Goal: Check status: Check status

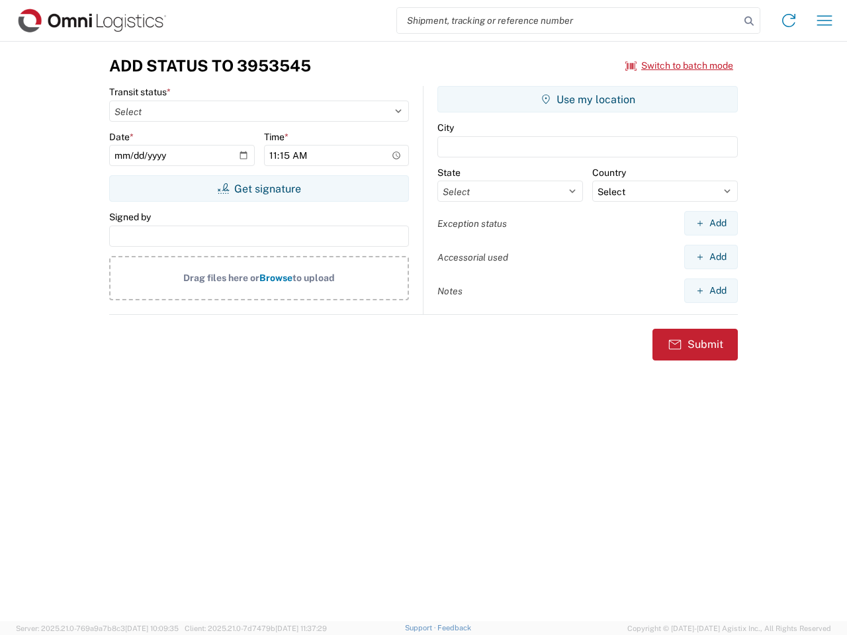
click at [569, 21] on input "search" at bounding box center [568, 20] width 343 height 25
click at [749, 21] on icon at bounding box center [749, 21] width 19 height 19
click at [789, 21] on icon at bounding box center [788, 20] width 21 height 21
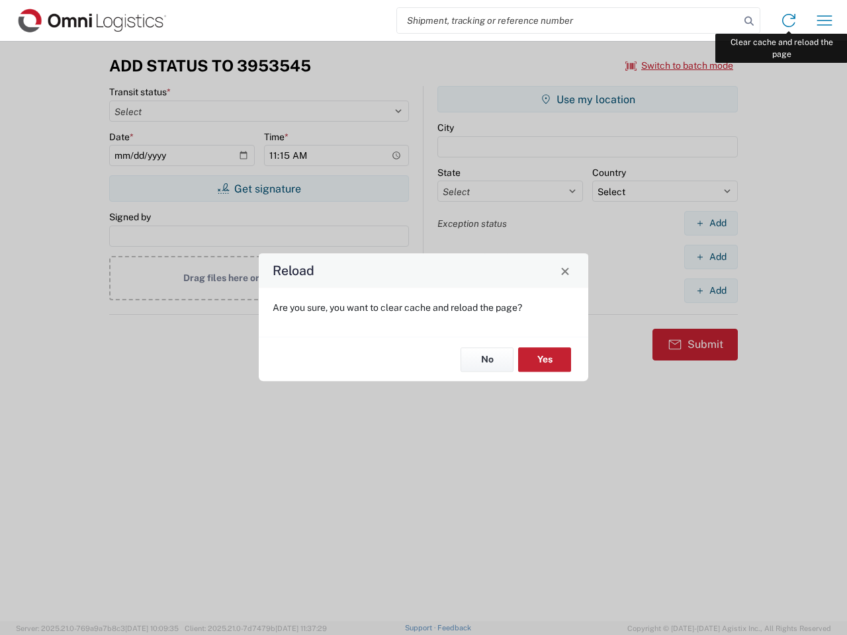
click at [825, 21] on div "Reload Are you sure, you want to clear cache and reload the page? No Yes" at bounding box center [423, 317] width 847 height 635
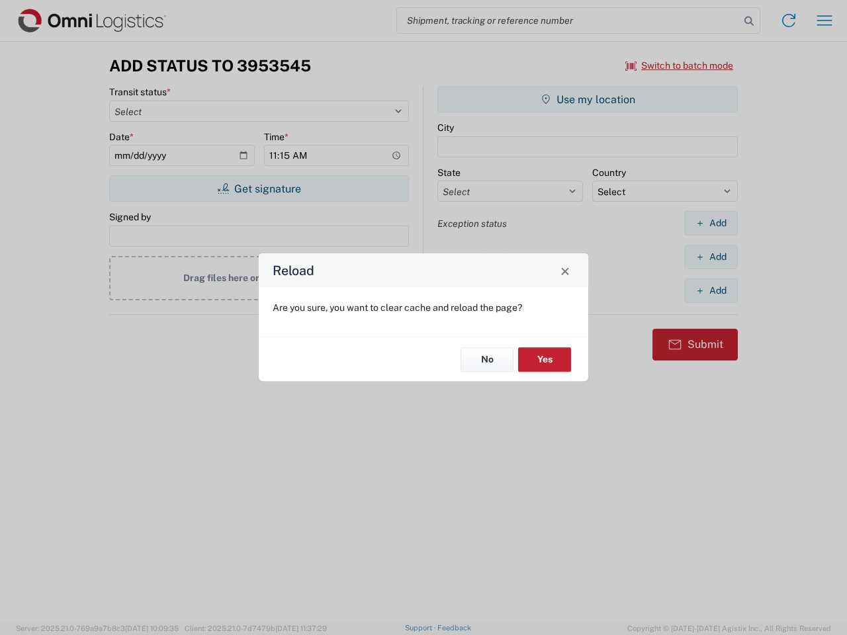
click at [680, 66] on div "Reload Are you sure, you want to clear cache and reload the page? No Yes" at bounding box center [423, 317] width 847 height 635
click at [259, 189] on div "Reload Are you sure, you want to clear cache and reload the page? No Yes" at bounding box center [423, 317] width 847 height 635
click at [588, 99] on div "Reload Are you sure, you want to clear cache and reload the page? No Yes" at bounding box center [423, 317] width 847 height 635
click at [711, 223] on div "Reload Are you sure, you want to clear cache and reload the page? No Yes" at bounding box center [423, 317] width 847 height 635
click at [711, 257] on div "Reload Are you sure, you want to clear cache and reload the page? No Yes" at bounding box center [423, 317] width 847 height 635
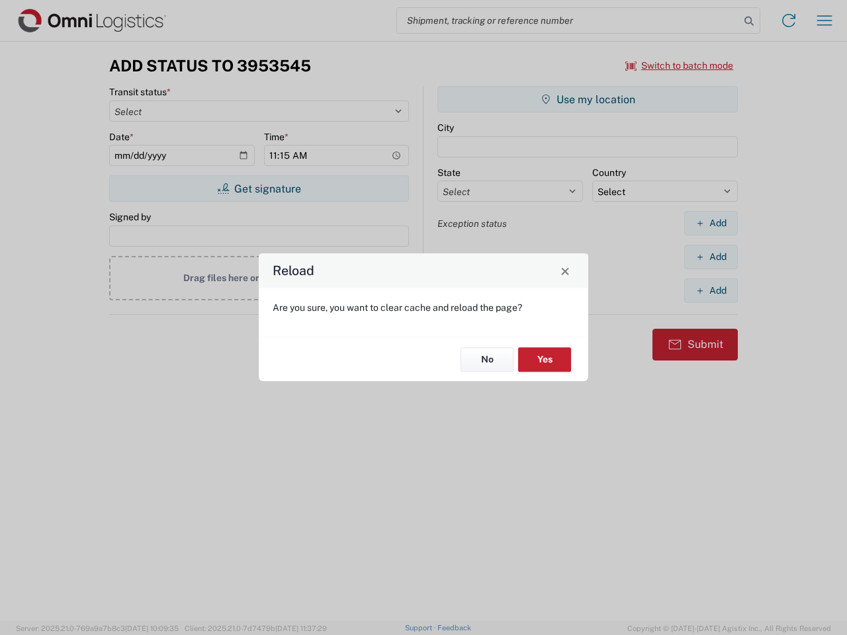
click at [711, 291] on div "Reload Are you sure, you want to clear cache and reload the page? No Yes" at bounding box center [423, 317] width 847 height 635
